Goal: Task Accomplishment & Management: Manage account settings

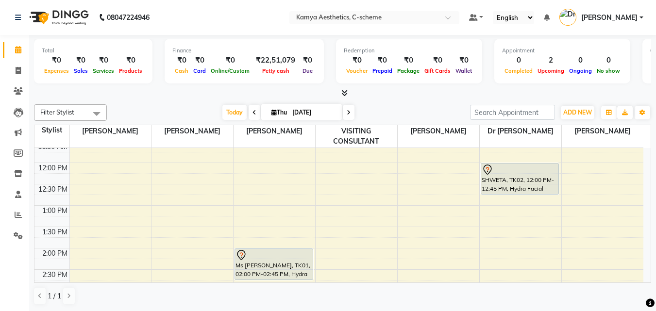
scroll to position [146, 0]
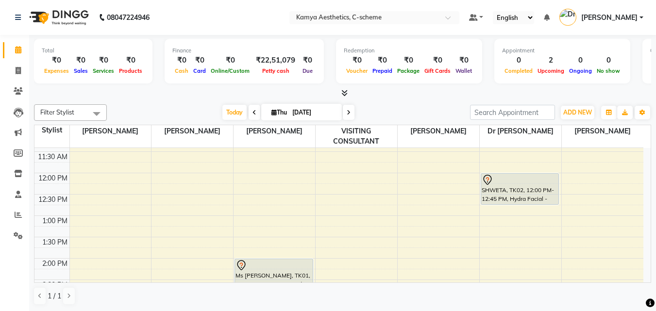
click at [345, 114] on span at bounding box center [349, 112] width 12 height 15
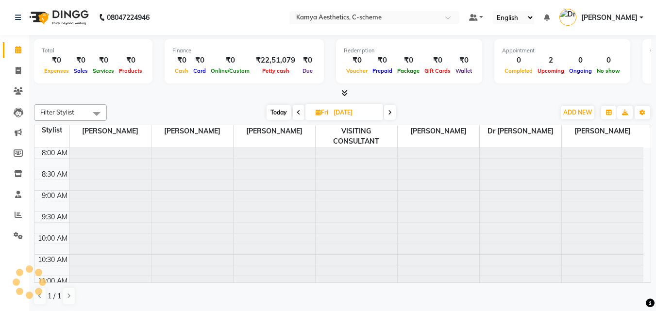
scroll to position [86, 0]
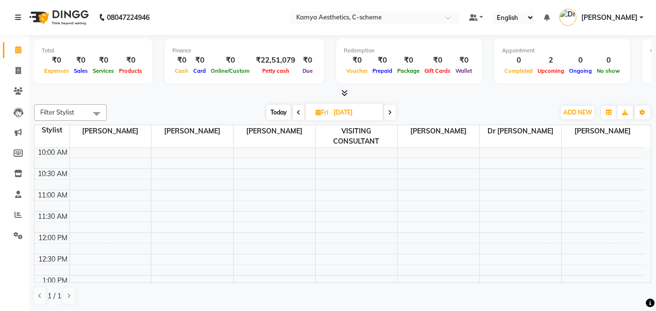
click at [273, 109] on span "Today" at bounding box center [279, 112] width 24 height 15
type input "[DATE]"
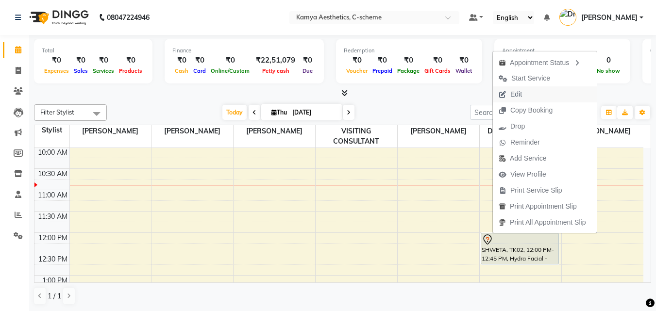
click at [523, 92] on span "Edit" at bounding box center [510, 94] width 35 height 16
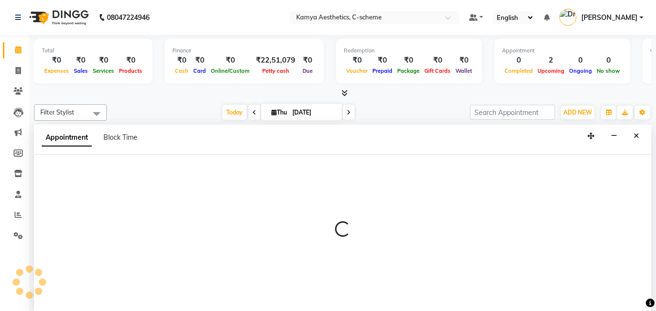
scroll to position [0, 0]
select select "tentative"
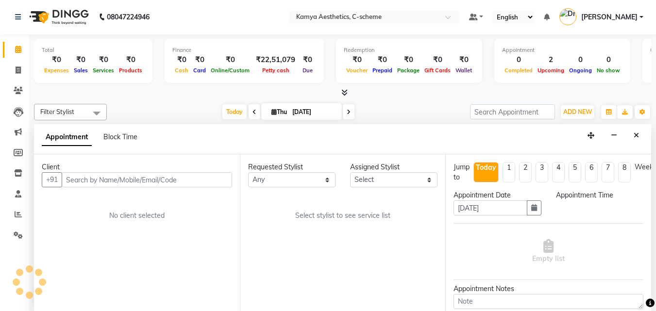
select select "43013"
select select "720"
select select "2415"
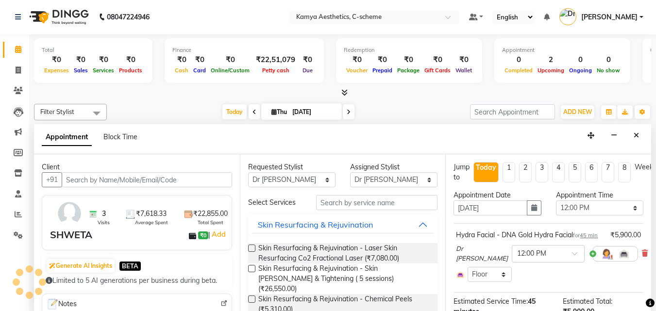
scroll to position [86, 0]
click at [531, 210] on icon "button" at bounding box center [534, 207] width 6 height 7
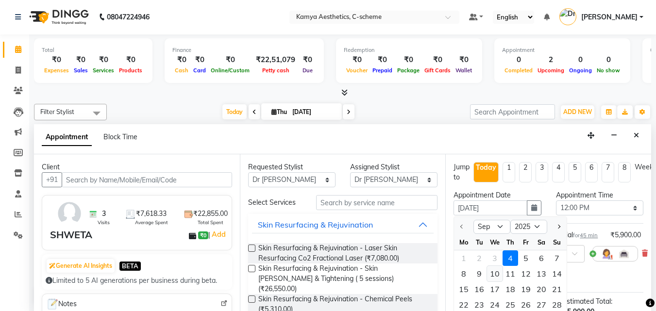
click at [495, 273] on div "10" at bounding box center [495, 274] width 16 height 16
type input "[DATE]"
select select "720"
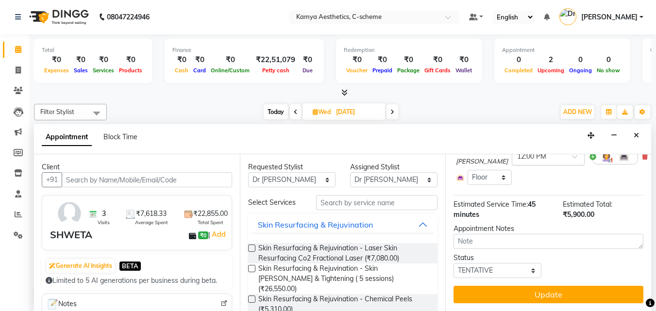
scroll to position [113, 0]
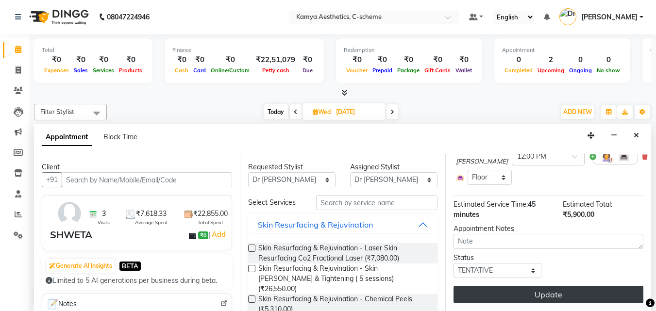
click at [512, 286] on button "Update" at bounding box center [548, 294] width 190 height 17
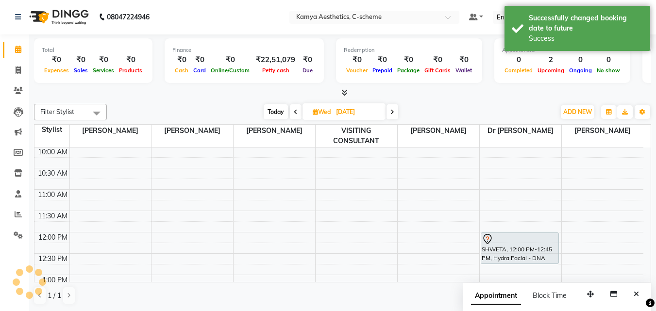
scroll to position [0, 0]
click at [278, 115] on span "Today" at bounding box center [276, 112] width 24 height 15
type input "[DATE]"
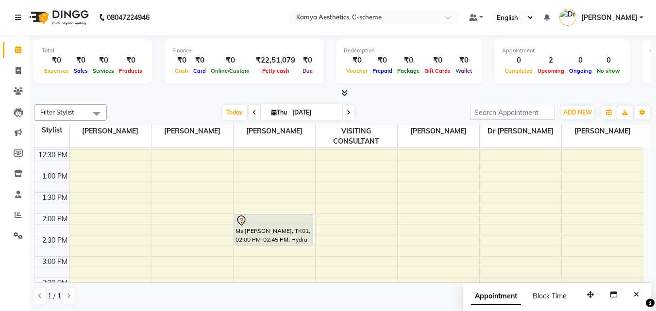
scroll to position [194, 0]
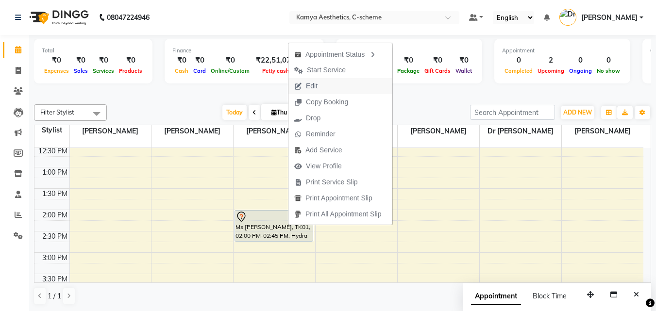
click at [312, 84] on span "Edit" at bounding box center [312, 86] width 12 height 10
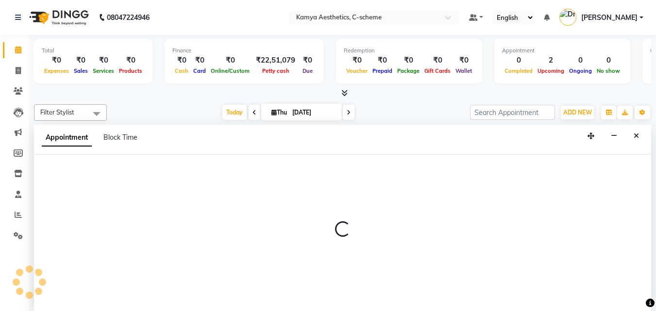
scroll to position [0, 0]
select select "tentative"
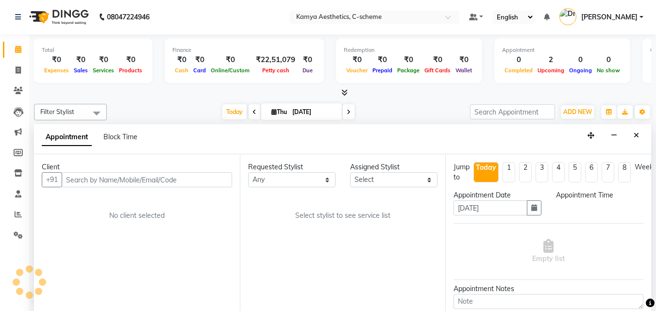
select select "41666"
select select "840"
select select "2415"
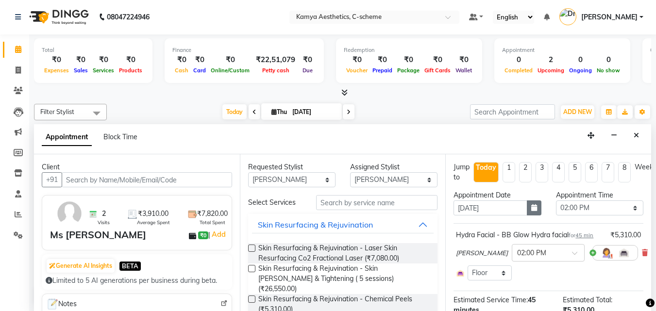
click at [527, 211] on button "button" at bounding box center [534, 208] width 15 height 15
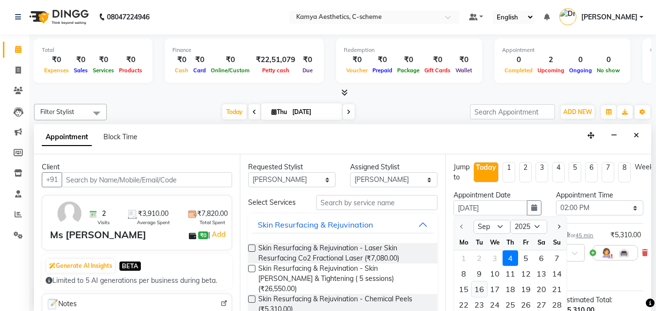
click at [479, 291] on div "16" at bounding box center [479, 290] width 16 height 16
type input "[DATE]"
select select "840"
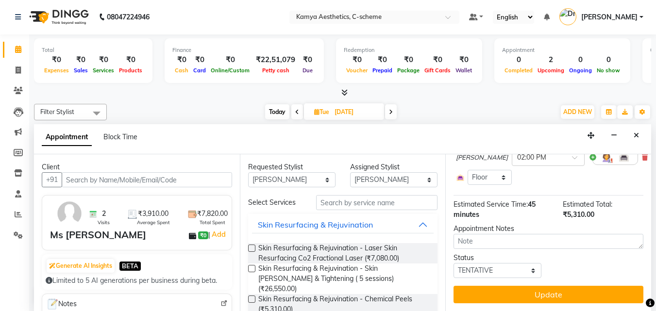
scroll to position [104, 0]
click at [482, 288] on button "Update" at bounding box center [548, 294] width 190 height 17
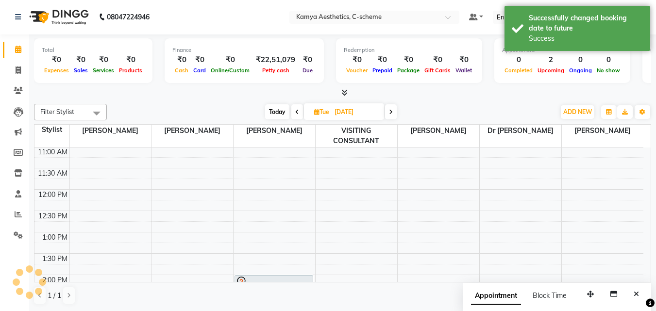
scroll to position [0, 0]
